Goal: Register for event/course

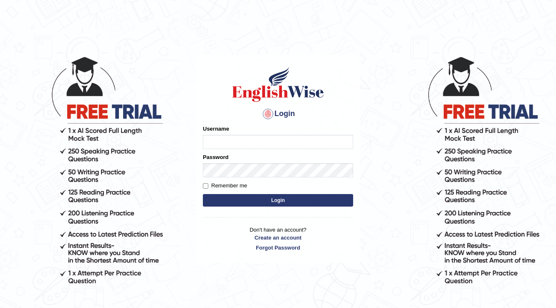
click at [211, 136] on input "Username" at bounding box center [278, 142] width 150 height 14
type input "a"
type input "parbhasni"
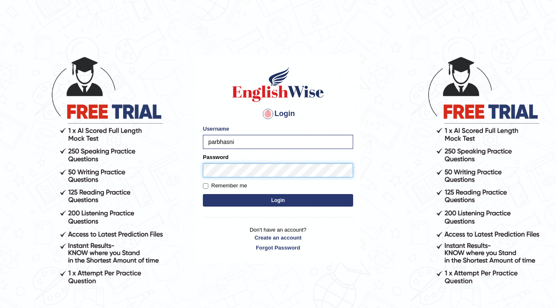
click at [203, 194] on button "Login" at bounding box center [278, 200] width 150 height 13
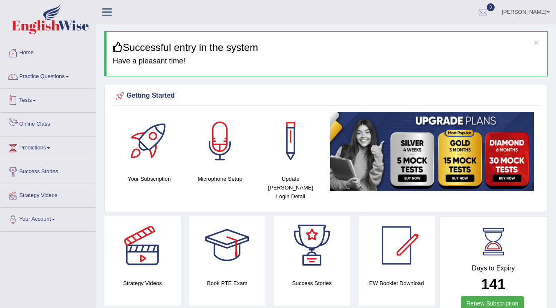
click at [37, 98] on link "Tests" at bounding box center [47, 99] width 95 height 21
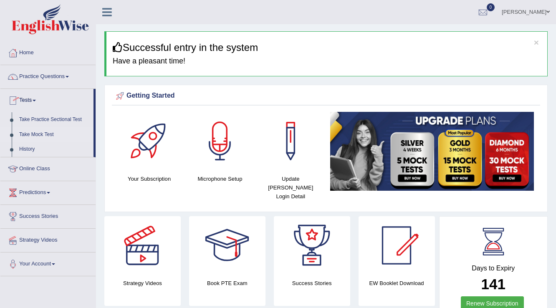
click at [48, 137] on link "Take Mock Test" at bounding box center [54, 134] width 78 height 15
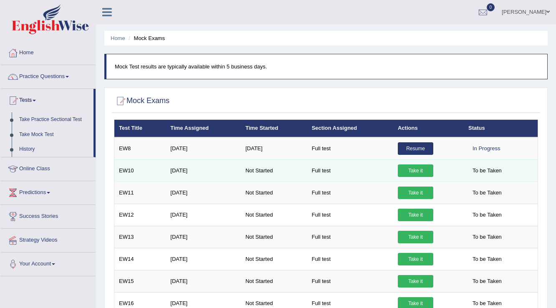
click at [407, 172] on link "Take it" at bounding box center [414, 170] width 35 height 13
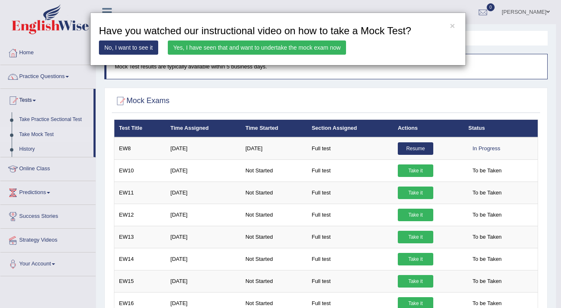
click at [271, 45] on link "Yes, I have seen that and want to undertake the mock exam now" at bounding box center [257, 47] width 178 height 14
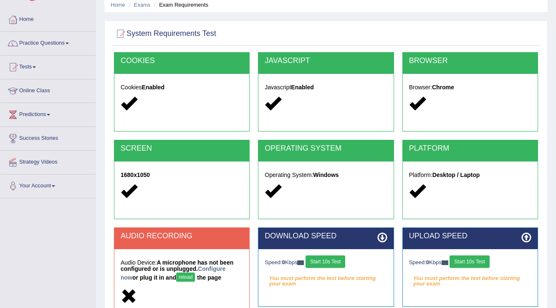
scroll to position [130, 0]
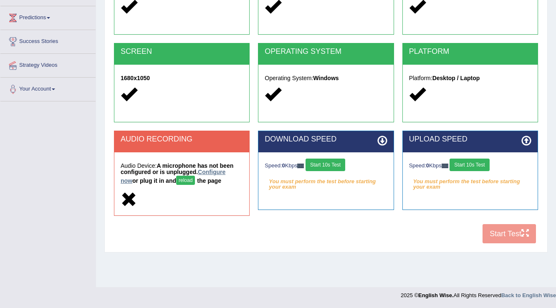
click at [216, 174] on link "Configure now" at bounding box center [173, 176] width 105 height 15
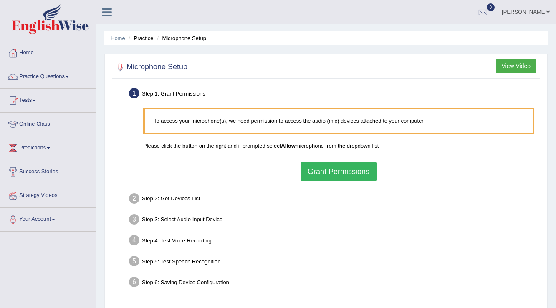
click at [323, 173] on button "Grant Permissions" at bounding box center [338, 171] width 76 height 19
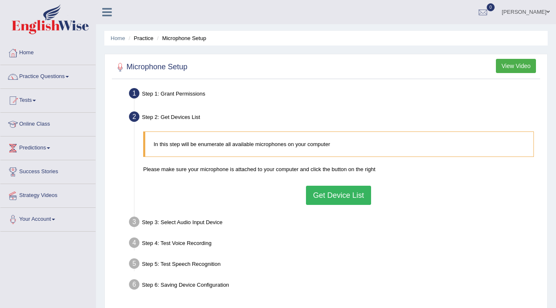
click at [335, 194] on button "Get Device List" at bounding box center [338, 195] width 65 height 19
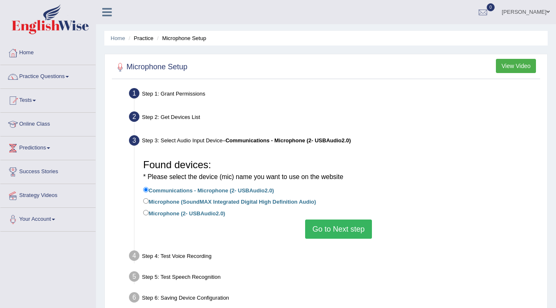
click at [338, 228] on button "Go to Next step" at bounding box center [338, 228] width 66 height 19
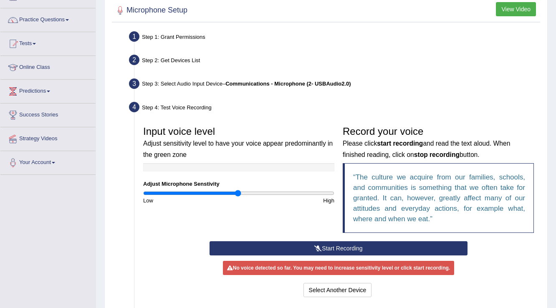
scroll to position [133, 0]
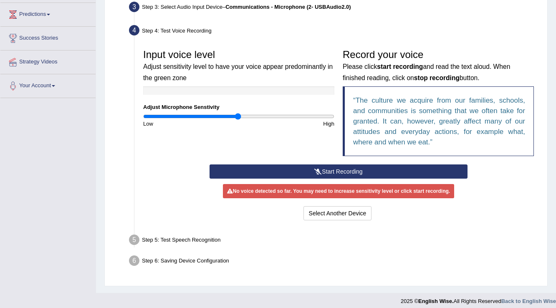
click at [314, 174] on button "Start Recording" at bounding box center [337, 171] width 257 height 14
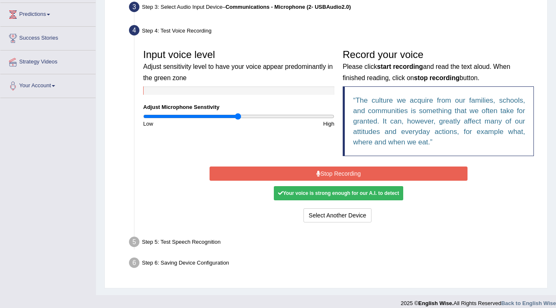
click at [318, 191] on div "Your voice is strong enough for our A.I. to detect" at bounding box center [338, 193] width 129 height 14
click at [329, 194] on div "Your voice is strong enough for our A.I. to detect" at bounding box center [338, 193] width 129 height 14
click at [324, 174] on button "Stop Recording" at bounding box center [337, 173] width 257 height 14
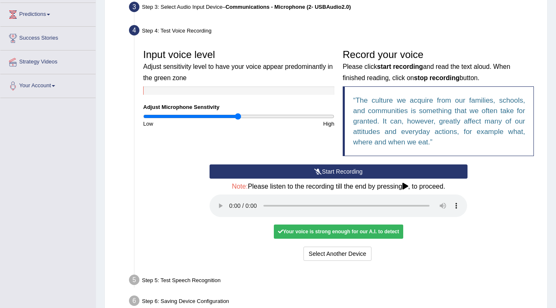
click at [331, 233] on div "Your voice is strong enough for our A.I. to detect" at bounding box center [338, 231] width 129 height 14
click at [315, 170] on icon at bounding box center [318, 172] width 8 height 6
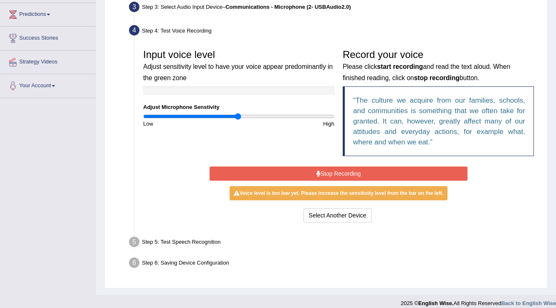
click at [333, 177] on button "Stop Recording" at bounding box center [337, 173] width 257 height 14
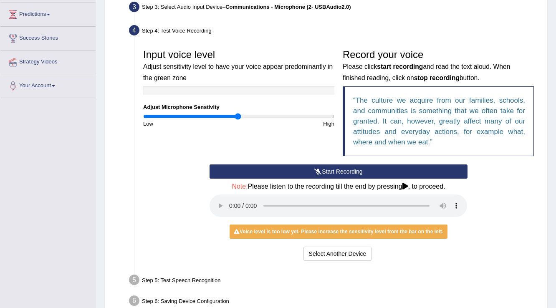
click at [330, 171] on button "Start Recording" at bounding box center [337, 171] width 257 height 14
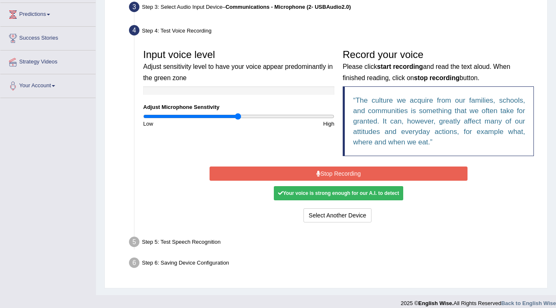
click at [319, 171] on button "Stop Recording" at bounding box center [337, 173] width 257 height 14
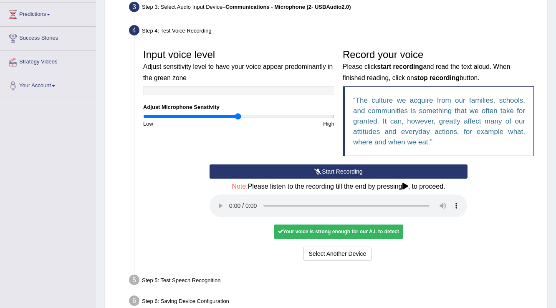
click at [337, 231] on div "Your voice is strong enough for our A.I. to detect" at bounding box center [338, 231] width 129 height 14
click at [390, 255] on button "Voice is ok. Go to Next step" at bounding box center [373, 253] width 83 height 14
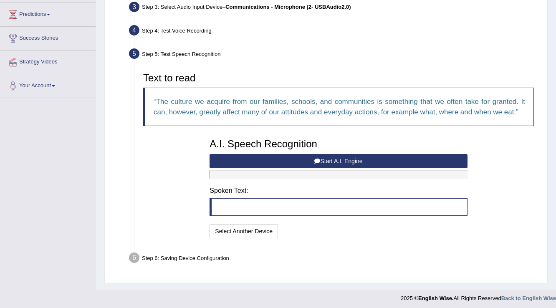
scroll to position [135, 0]
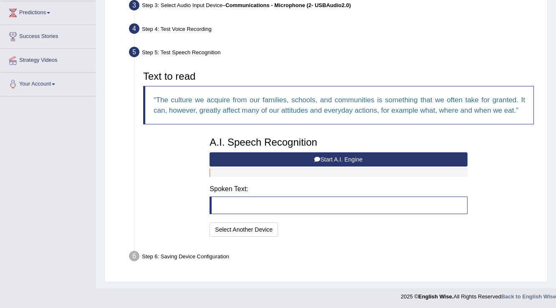
click at [340, 160] on button "Start A.I. Engine" at bounding box center [337, 159] width 257 height 14
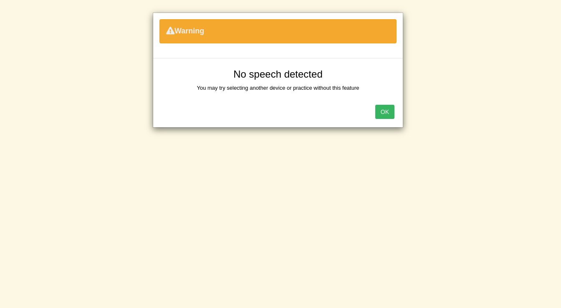
click at [384, 116] on button "OK" at bounding box center [384, 112] width 19 height 14
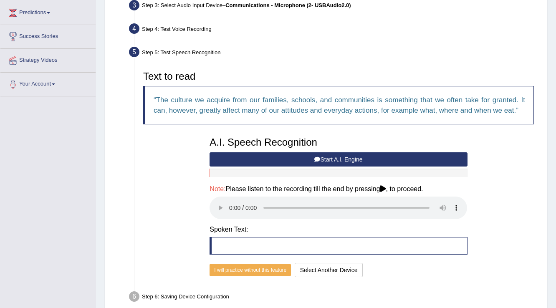
click at [292, 161] on button "Start A.I. Engine" at bounding box center [337, 159] width 257 height 14
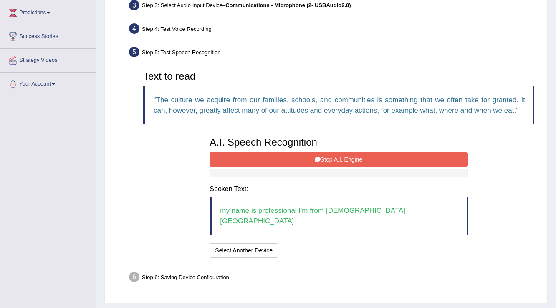
click at [292, 161] on button "Stop A.I. Engine" at bounding box center [337, 159] width 257 height 14
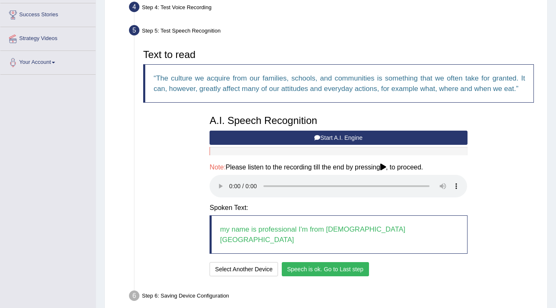
scroll to position [169, 0]
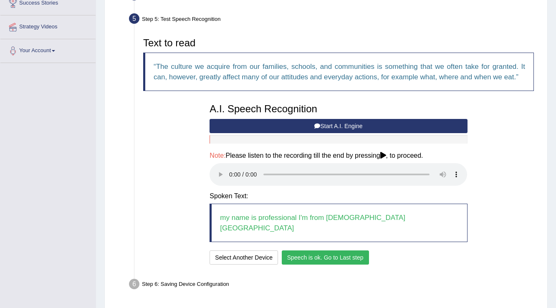
click at [352, 250] on button "Speech is ok. Go to Last step" at bounding box center [325, 257] width 87 height 14
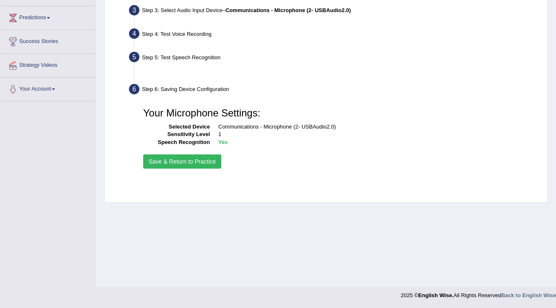
scroll to position [130, 0]
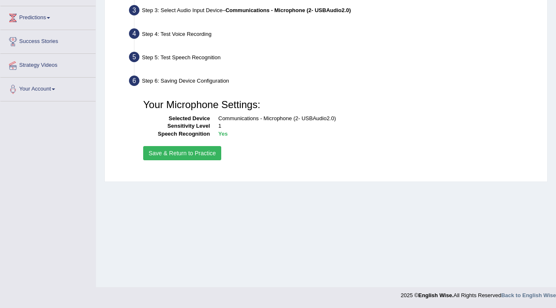
click at [209, 155] on button "Save & Return to Practice" at bounding box center [182, 153] width 78 height 14
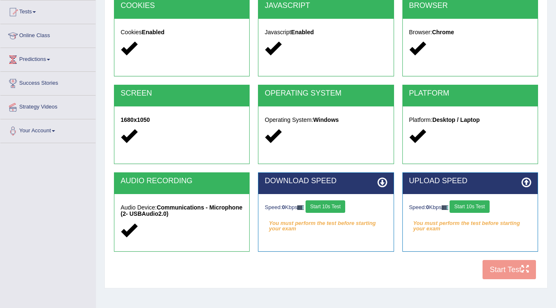
scroll to position [100, 0]
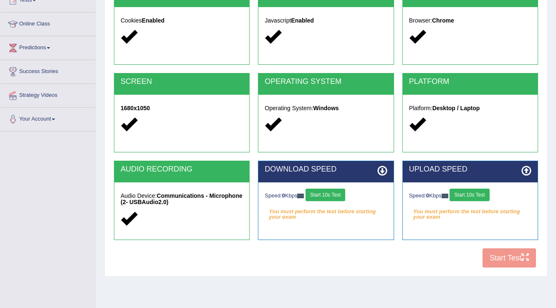
click at [336, 197] on button "Start 10s Test" at bounding box center [325, 195] width 40 height 13
click at [465, 200] on button "Start 10s Test" at bounding box center [469, 195] width 40 height 13
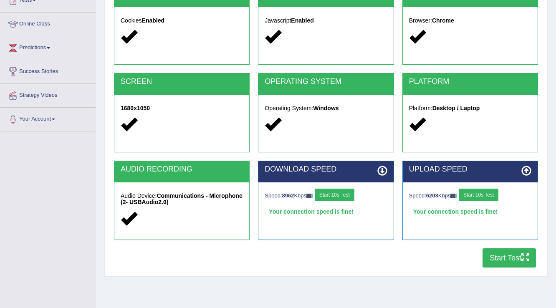
click at [510, 257] on button "Start Test" at bounding box center [508, 257] width 53 height 19
